Goal: Task Accomplishment & Management: Complete application form

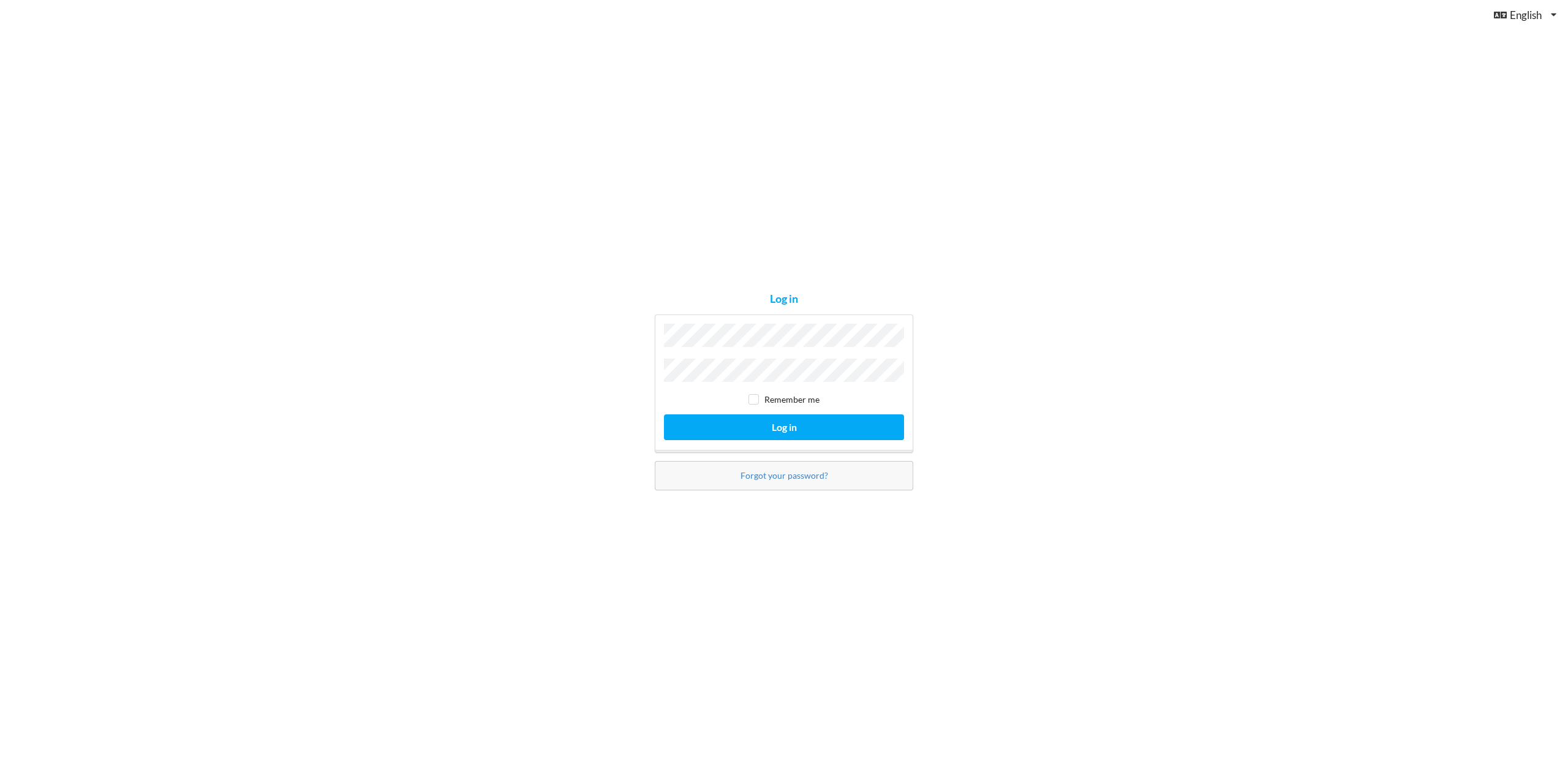
click at [663, 414] on button "Log in" at bounding box center [784, 426] width 240 height 25
click at [591, 348] on div "Log in Invalid Credentials Remember me Log in Forgot your password?" at bounding box center [784, 392] width 1568 height 784
click at [663, 414] on button "Log in" at bounding box center [784, 426] width 240 height 25
click at [645, 366] on div "Log in Invalid Credentials Remember me Log in Forgot your password?" at bounding box center [784, 392] width 1568 height 784
click at [663, 414] on button "Log in" at bounding box center [784, 426] width 240 height 25
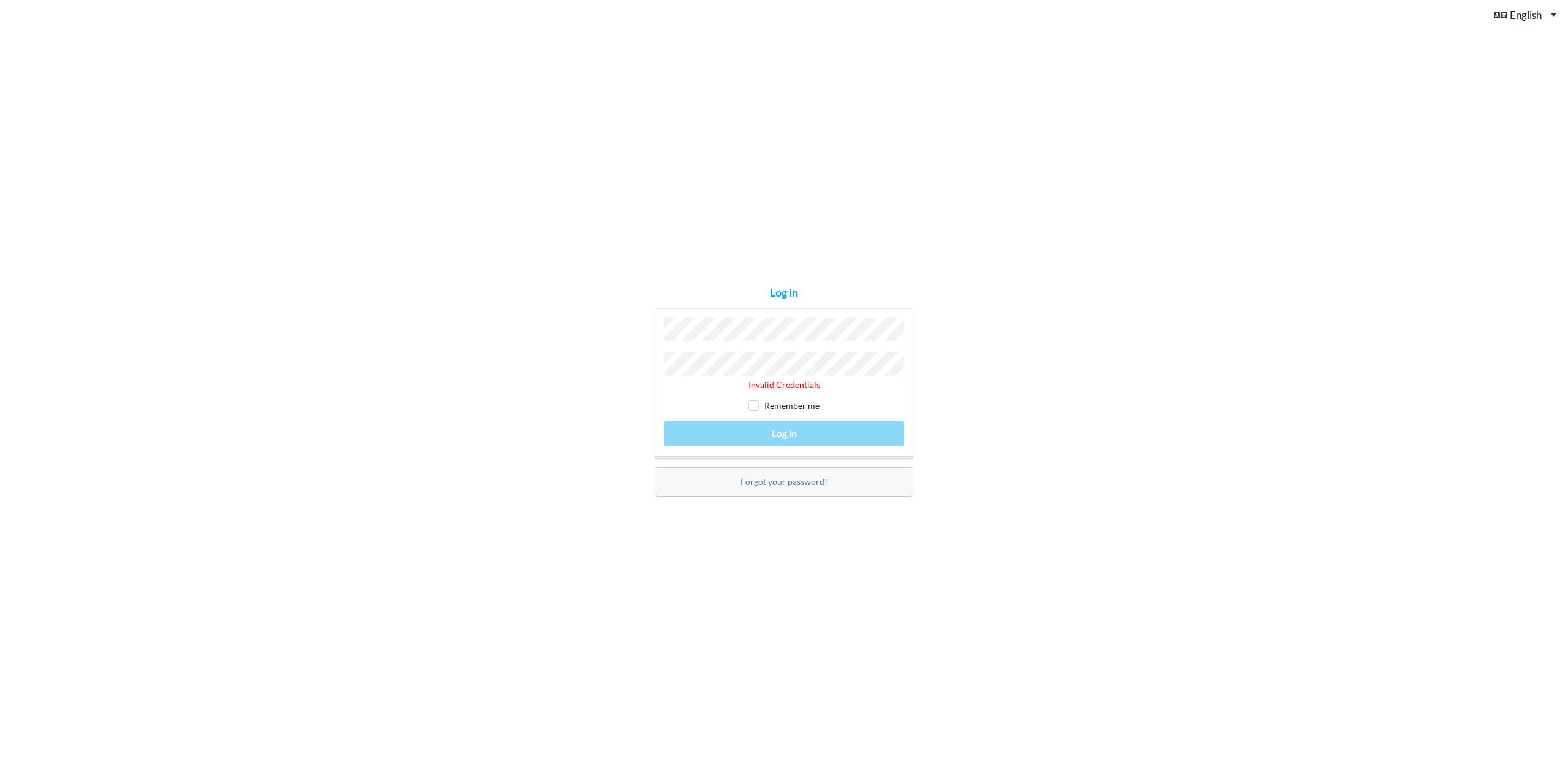
click at [601, 353] on div "Log in Invalid Credentials Remember me Log in Forgot your password?" at bounding box center [784, 392] width 1568 height 784
click at [663, 414] on button "Log in" at bounding box center [784, 426] width 240 height 25
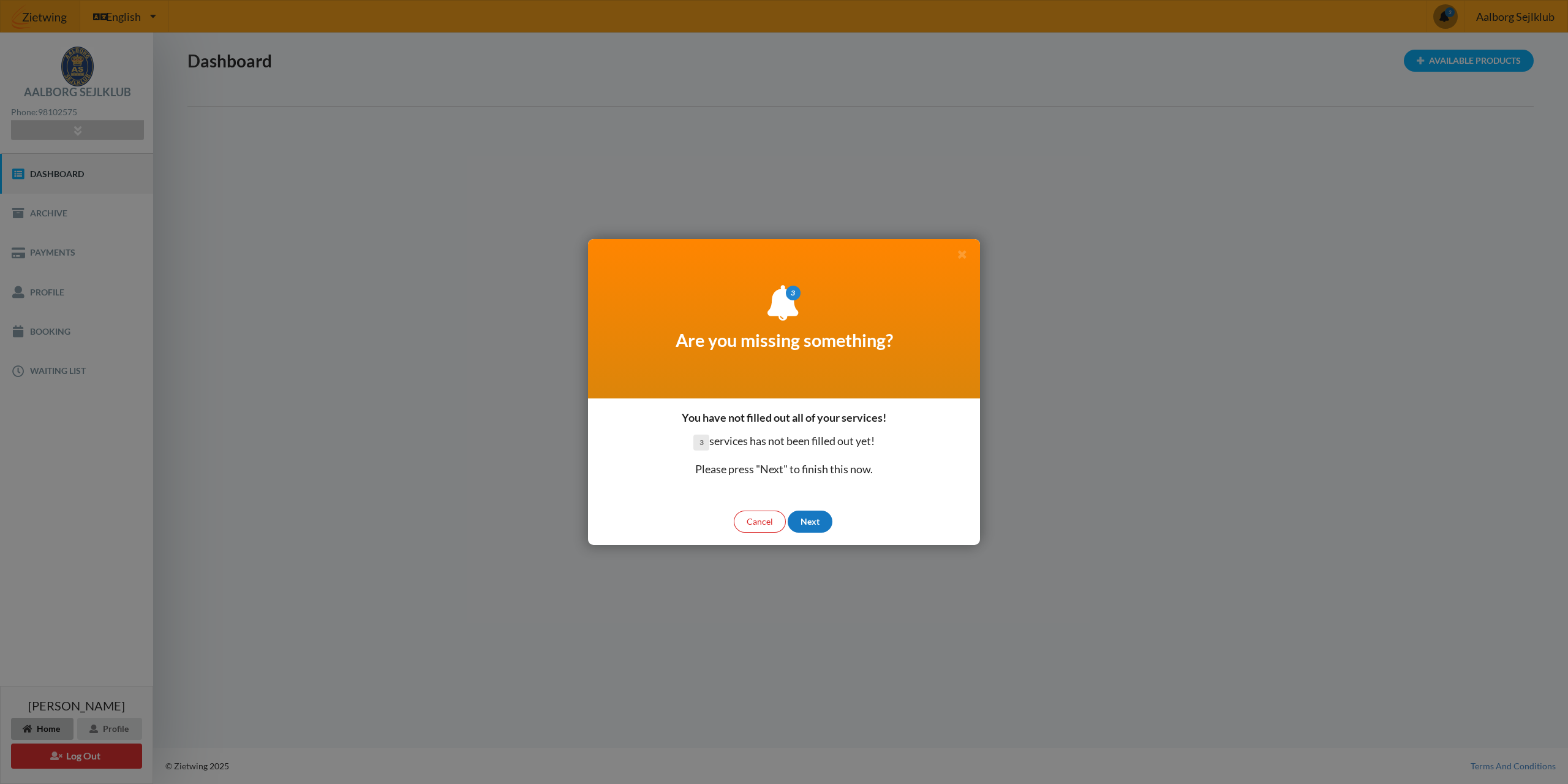
click at [806, 520] on div "Next" at bounding box center [810, 521] width 45 height 22
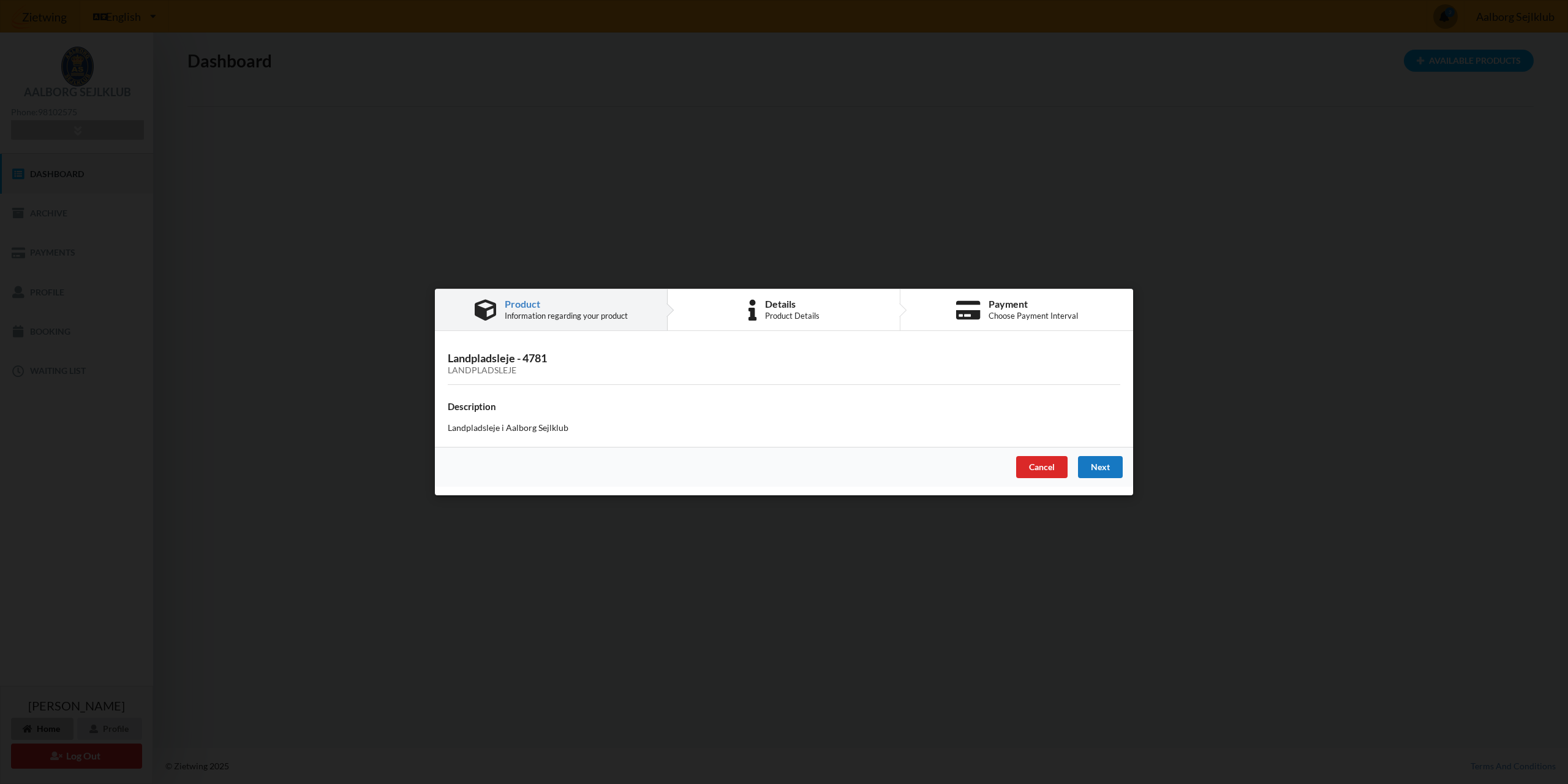
click at [1097, 465] on div "Next" at bounding box center [1101, 467] width 45 height 22
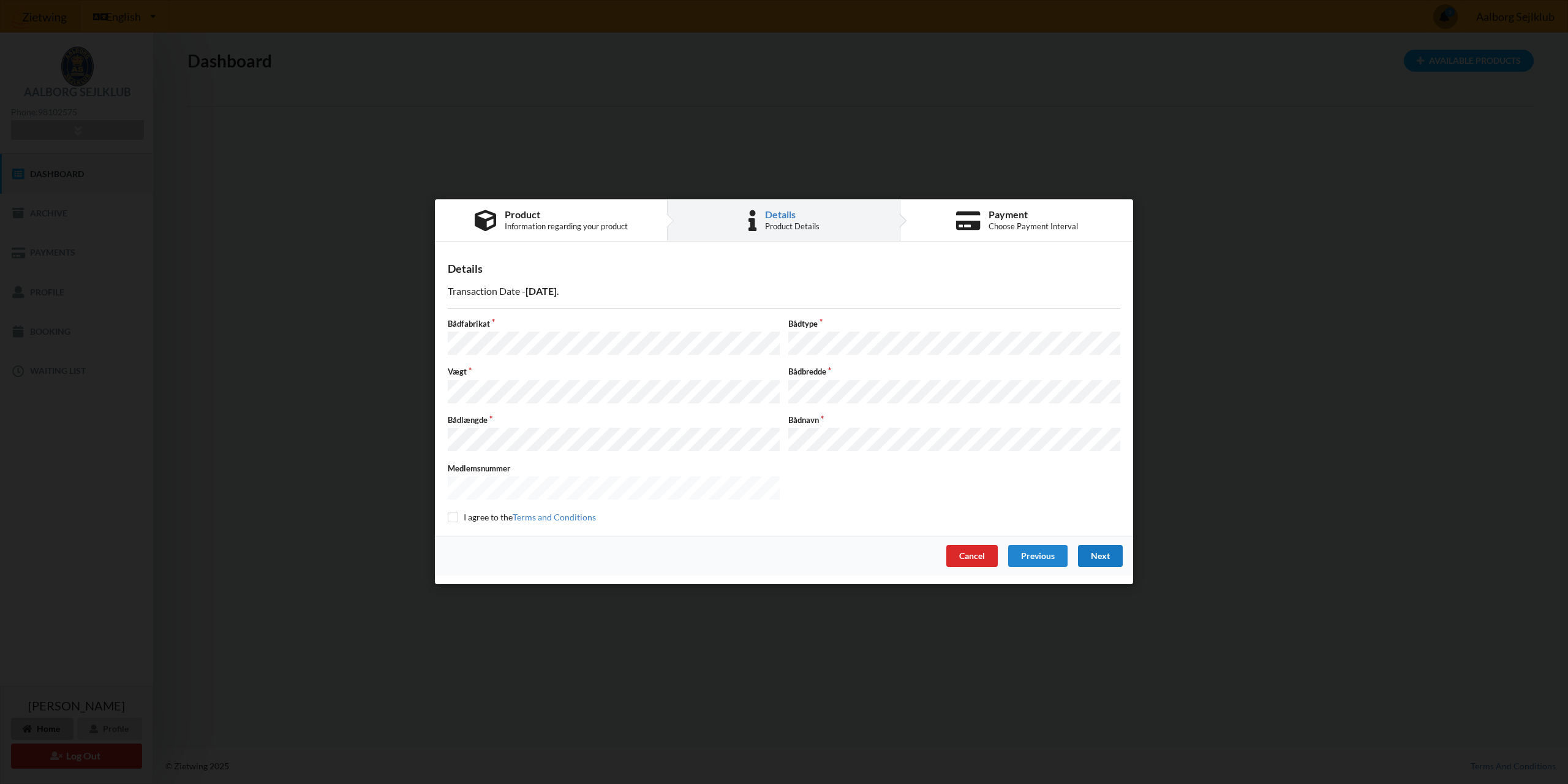
click at [1099, 550] on div "Next" at bounding box center [1101, 556] width 45 height 22
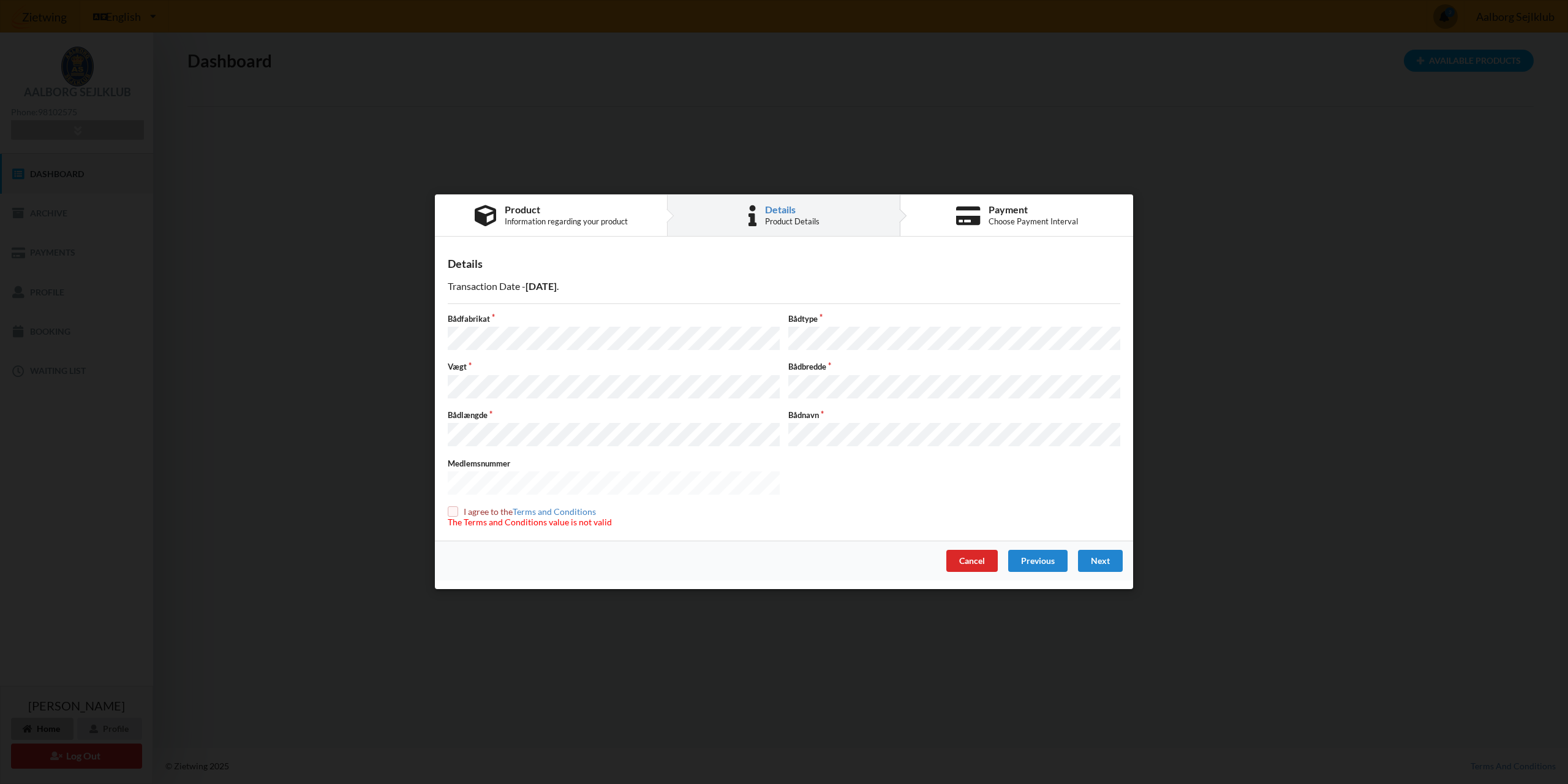
click at [456, 506] on input "checkbox" at bounding box center [452, 511] width 10 height 10
checkbox input "true"
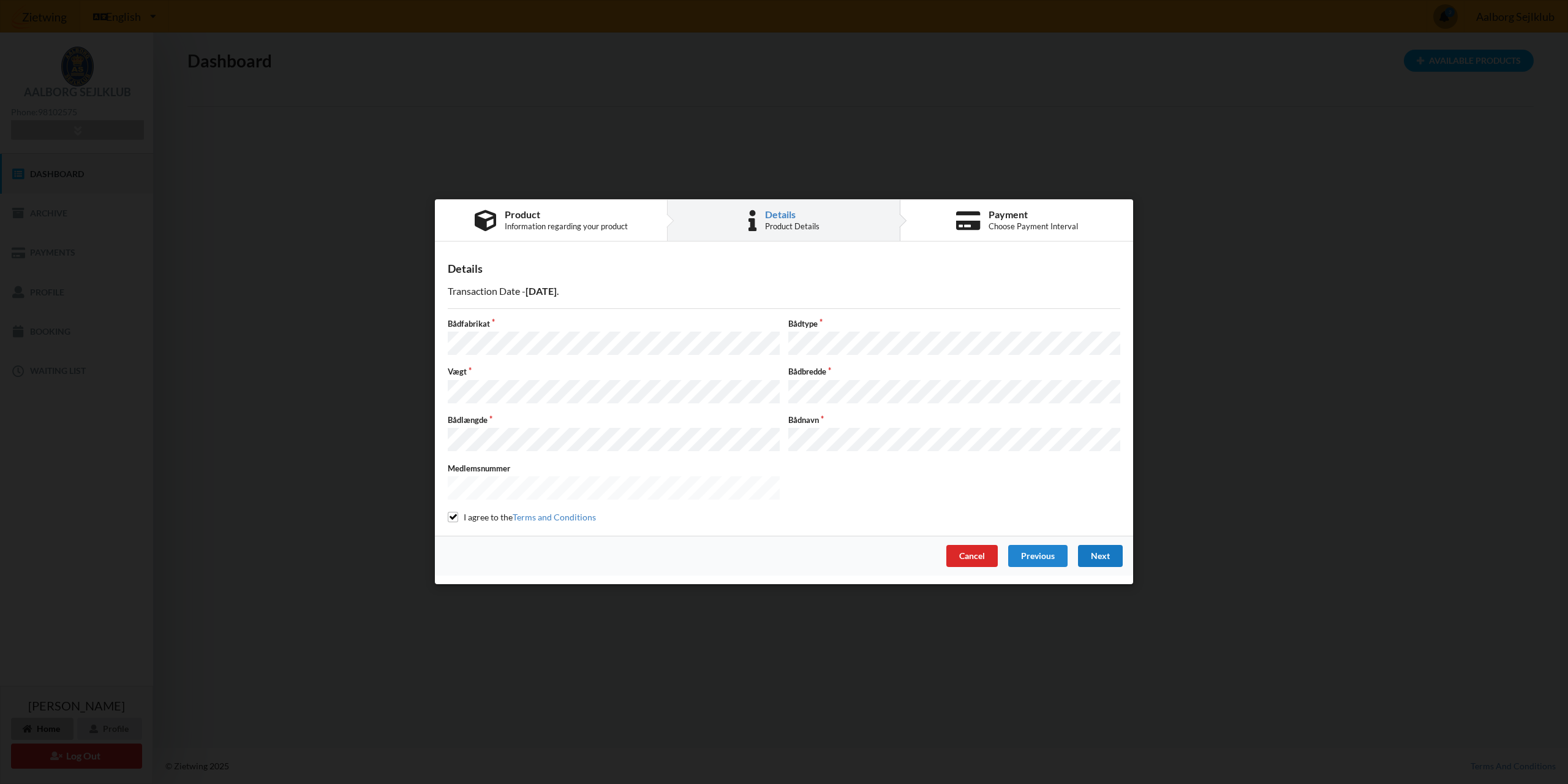
click at [1097, 551] on div "Next" at bounding box center [1101, 556] width 45 height 22
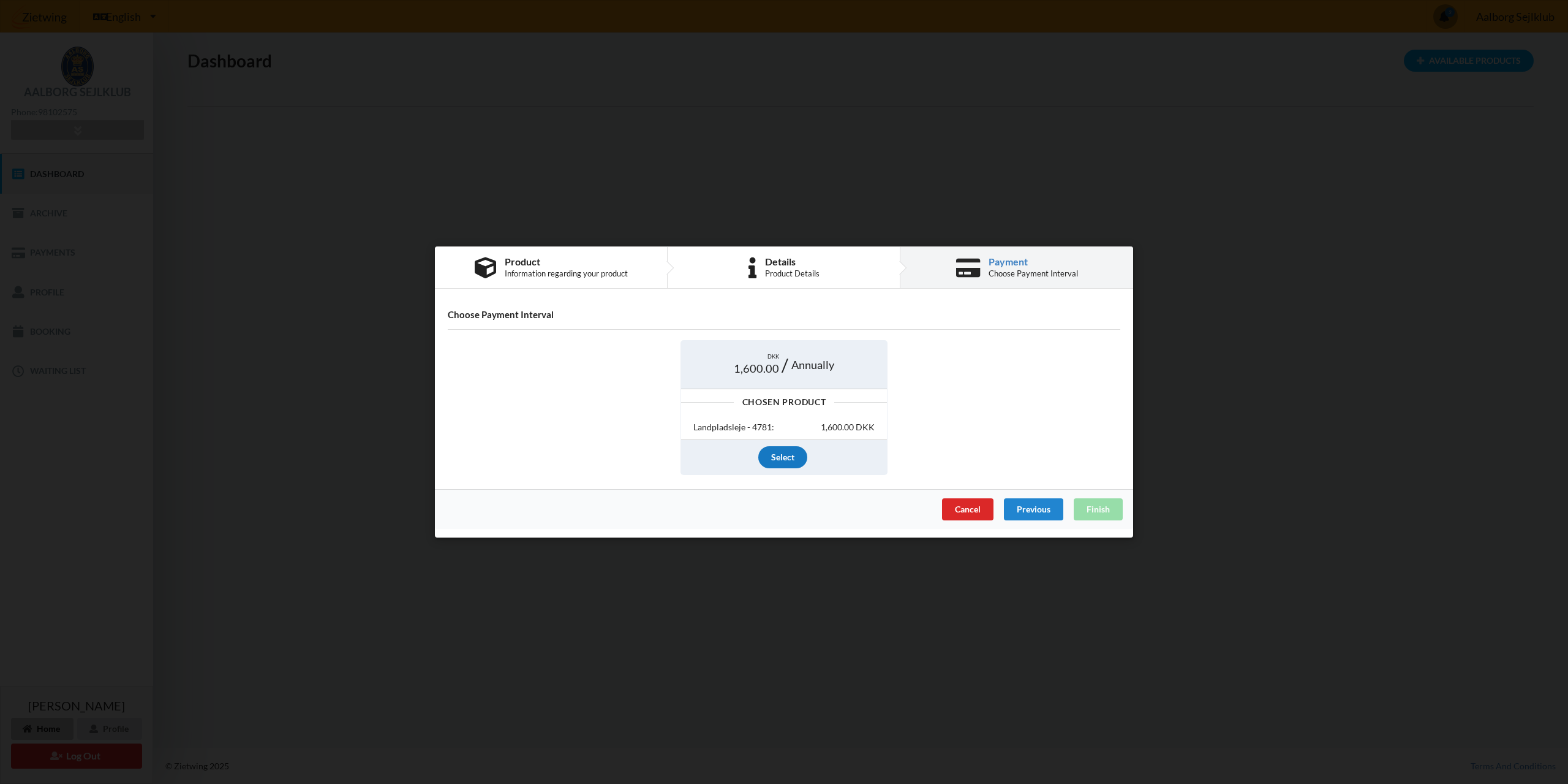
click at [783, 455] on div "Select" at bounding box center [783, 456] width 49 height 22
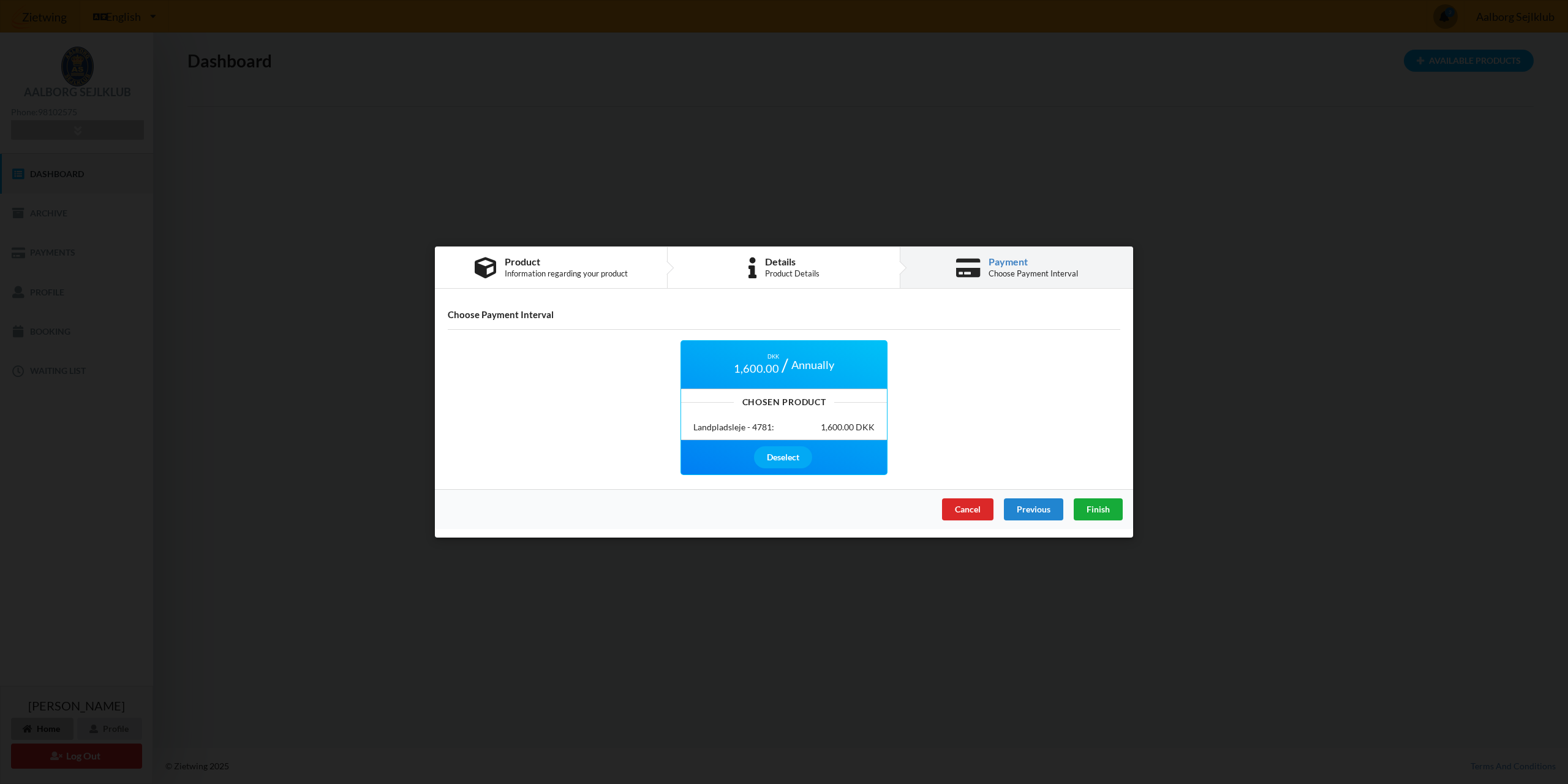
click at [1099, 509] on span "Finish" at bounding box center [1098, 508] width 23 height 10
